Goal: Task Accomplishment & Management: Manage account settings

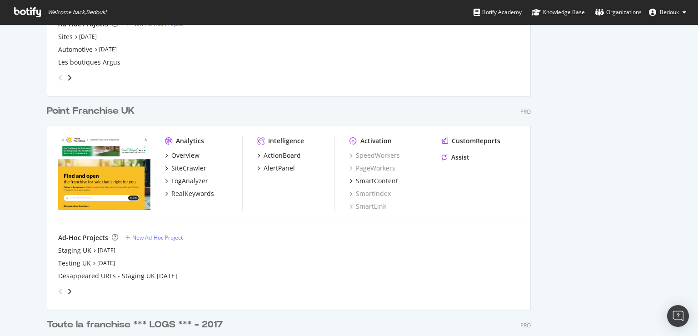
scroll to position [1875, 0]
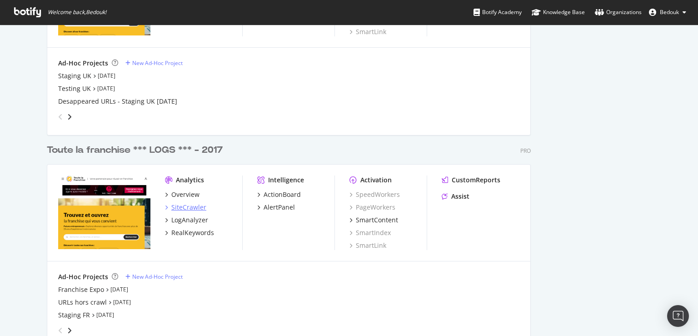
click at [185, 209] on div "SiteCrawler" at bounding box center [188, 207] width 35 height 9
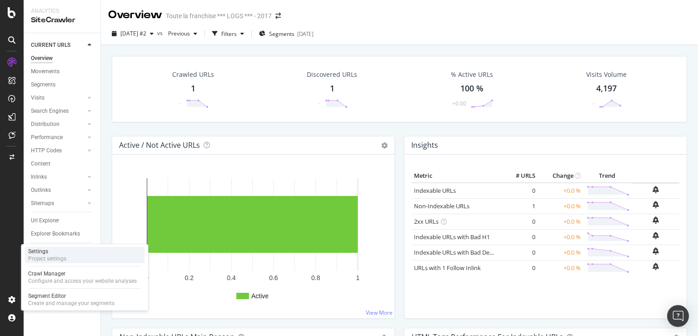
click at [51, 257] on div "Project settings" at bounding box center [47, 258] width 38 height 7
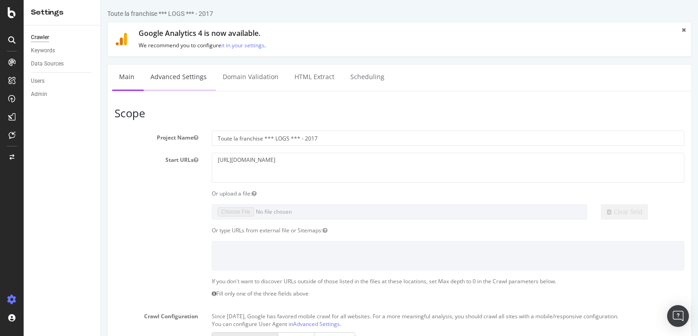
click at [188, 79] on link "Advanced Settings" at bounding box center [179, 77] width 70 height 25
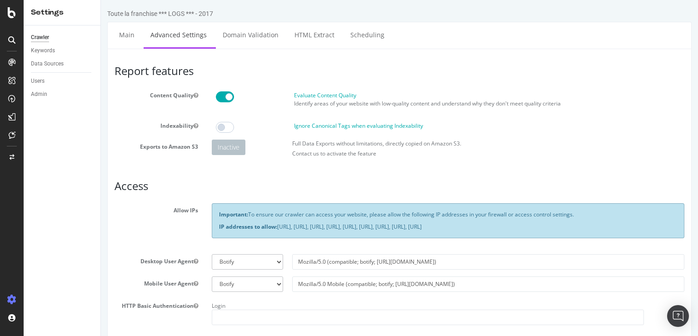
drag, startPoint x: 278, startPoint y: 230, endPoint x: 670, endPoint y: 234, distance: 391.6
click at [670, 234] on div "Important: To ensure our crawler can access your website, please allow the foll…" at bounding box center [448, 220] width 472 height 35
copy p "[URL], [URL], [URL], [URL], [URL], [URL], [URL], [URL], [URL]"
click at [290, 186] on h3 "Access" at bounding box center [399, 186] width 570 height 12
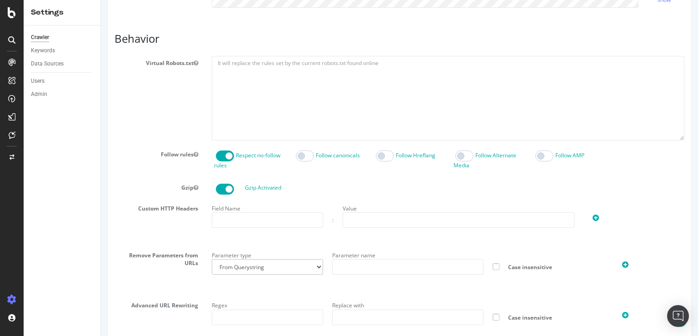
scroll to position [465, 0]
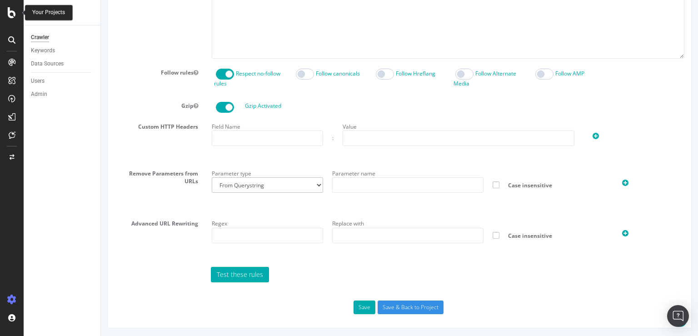
click at [8, 8] on icon at bounding box center [12, 12] width 8 height 11
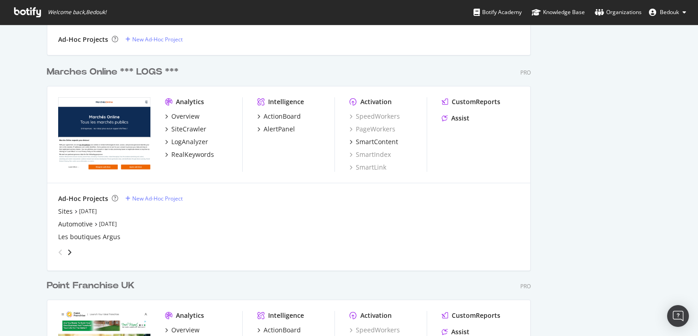
scroll to position [1657, 0]
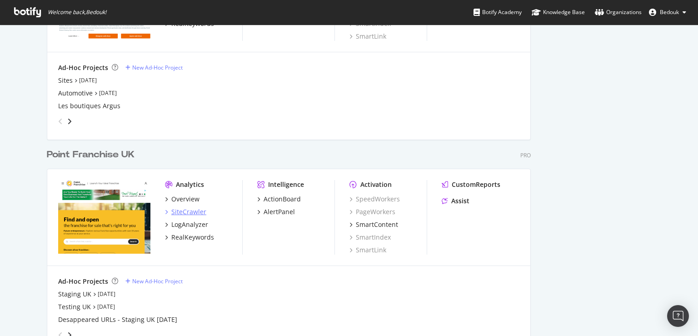
click at [189, 209] on div "SiteCrawler" at bounding box center [188, 211] width 35 height 9
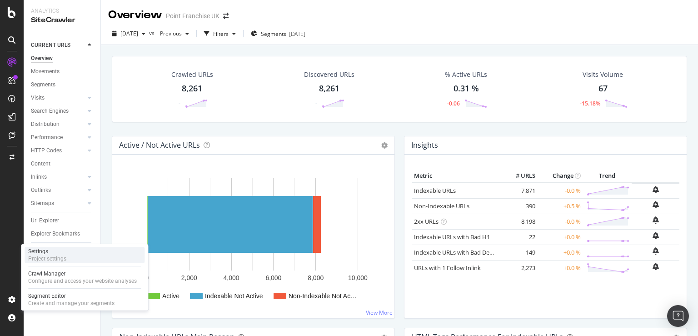
click at [66, 256] on div "Project settings" at bounding box center [47, 258] width 38 height 7
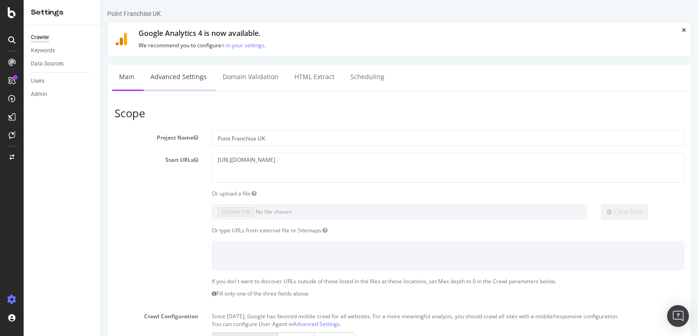
click at [189, 73] on link "Advanced Settings" at bounding box center [179, 77] width 70 height 25
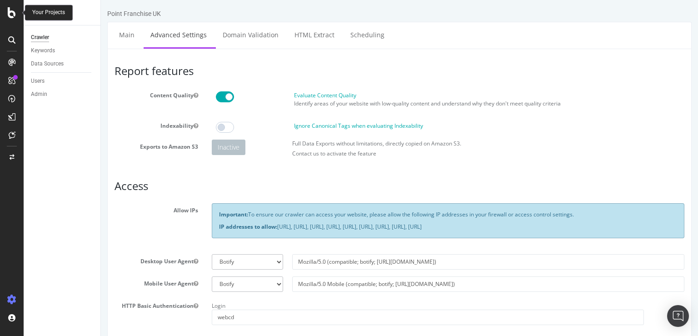
click at [9, 12] on icon at bounding box center [12, 12] width 8 height 11
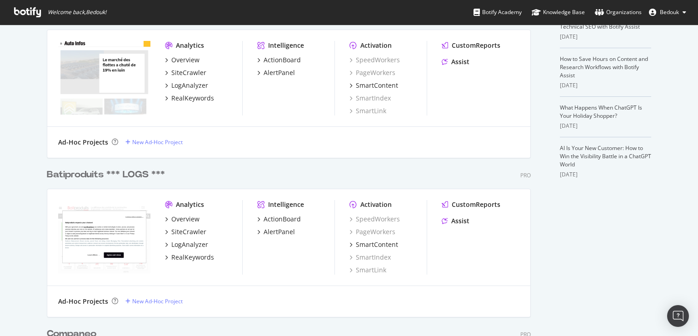
scroll to position [349, 0]
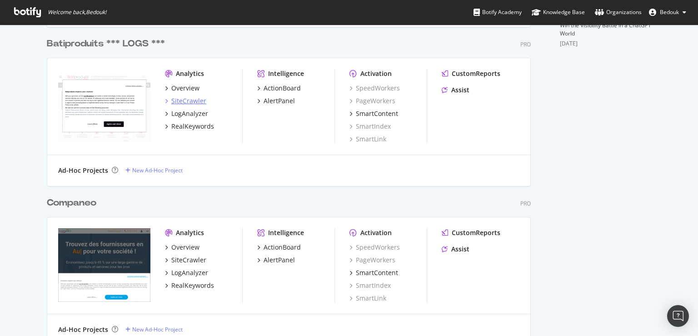
click at [184, 103] on div "SiteCrawler" at bounding box center [188, 100] width 35 height 9
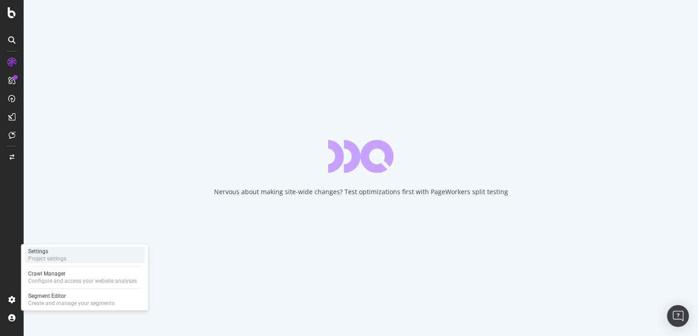
click at [55, 259] on div "Project settings" at bounding box center [47, 258] width 38 height 7
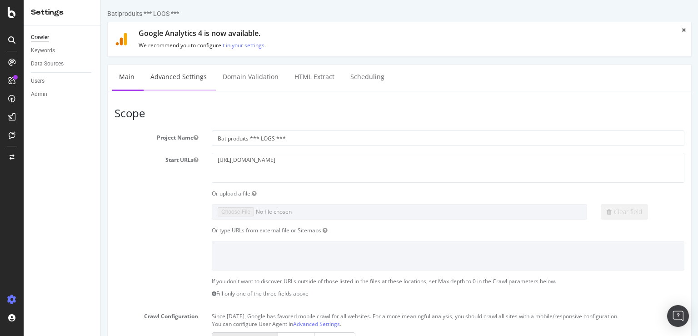
click at [206, 78] on link "Advanced Settings" at bounding box center [179, 77] width 70 height 25
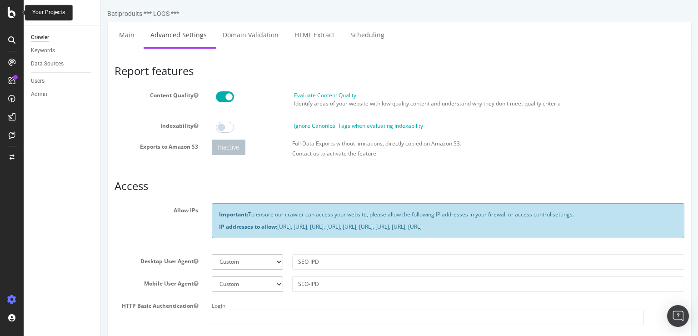
click at [13, 14] on icon at bounding box center [12, 12] width 8 height 11
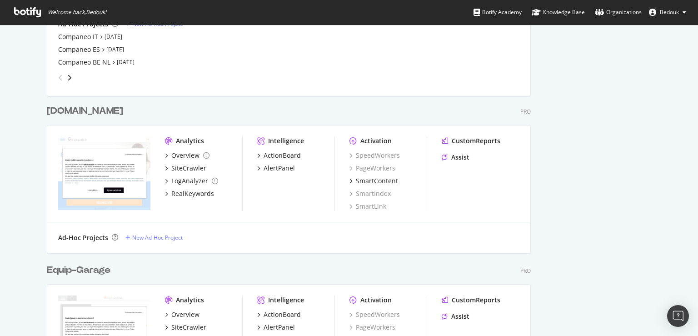
scroll to position [523, 0]
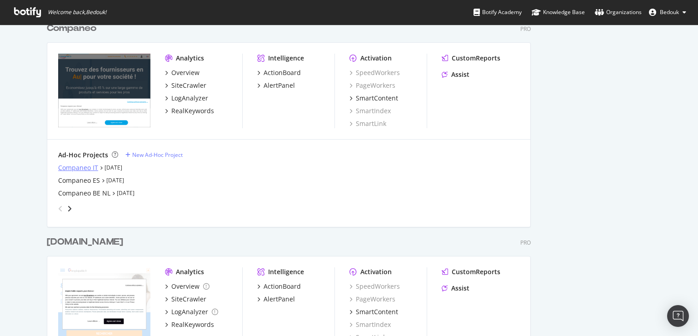
click at [72, 166] on div "Companeo IT" at bounding box center [78, 167] width 40 height 9
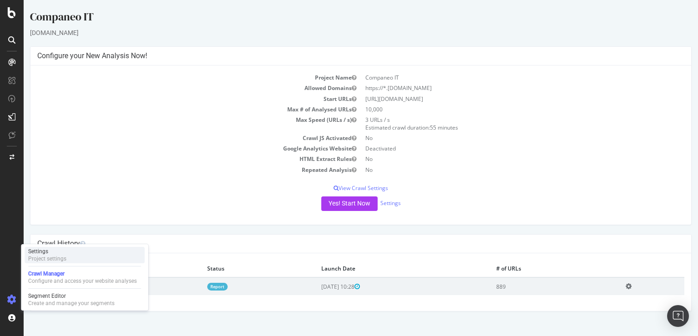
click at [62, 257] on div "Project settings" at bounding box center [47, 258] width 38 height 7
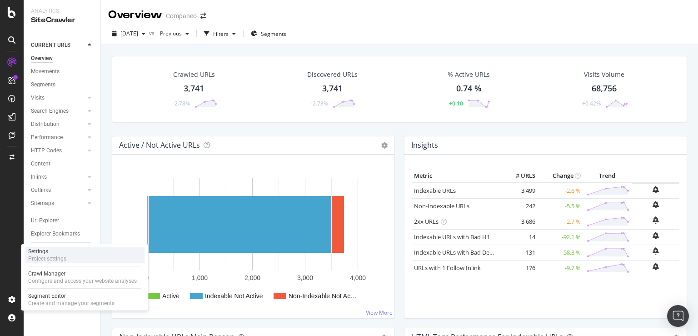
click at [50, 257] on div "Project settings" at bounding box center [47, 258] width 38 height 7
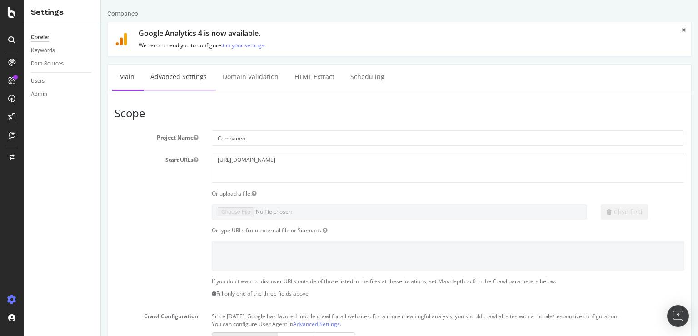
click at [194, 78] on link "Advanced Settings" at bounding box center [179, 77] width 70 height 25
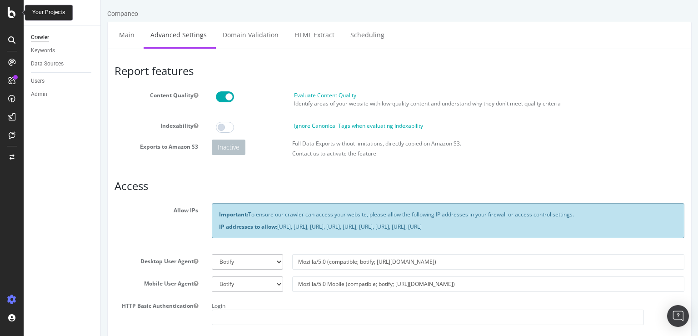
click at [10, 14] on icon at bounding box center [12, 12] width 8 height 11
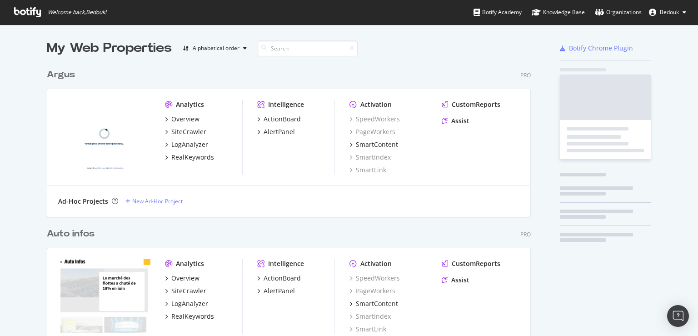
scroll to position [328, 682]
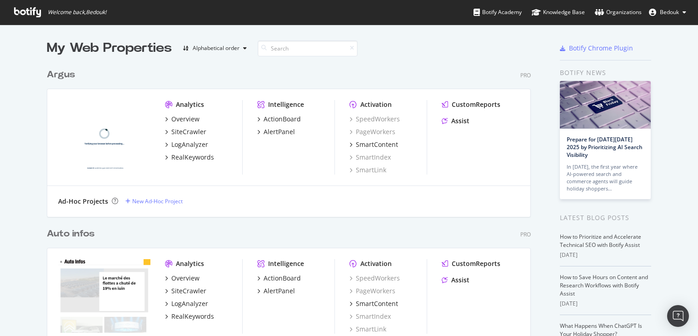
click at [681, 10] on button "Bedouk" at bounding box center [667, 12] width 52 height 15
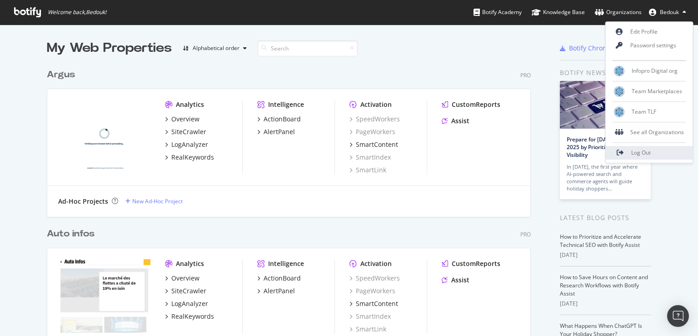
click at [634, 152] on span "Log Out" at bounding box center [641, 153] width 20 height 8
